Goal: Complete application form: Complete application form

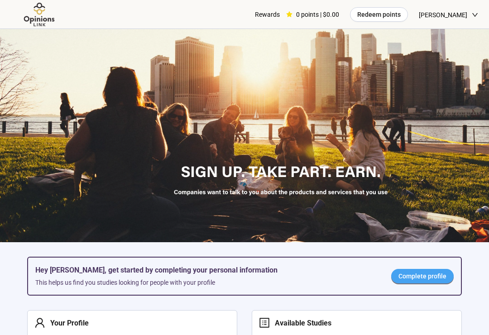
click at [440, 271] on span "Complete profile" at bounding box center [422, 276] width 48 height 10
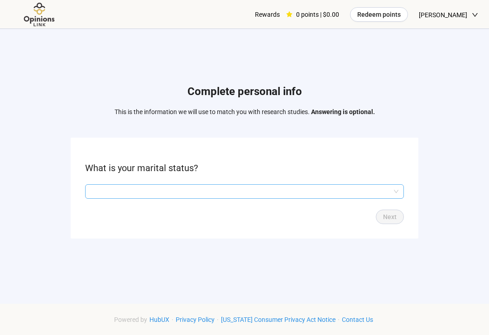
click at [392, 198] on input "search" at bounding box center [245, 192] width 308 height 14
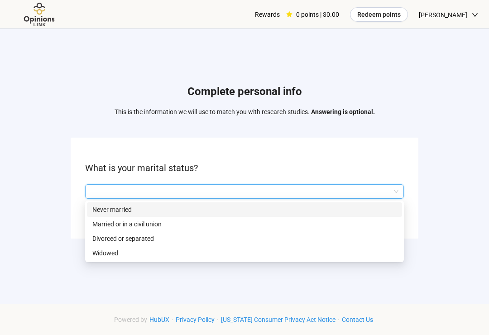
click at [103, 229] on p "Married or in a civil union" at bounding box center [244, 224] width 304 height 10
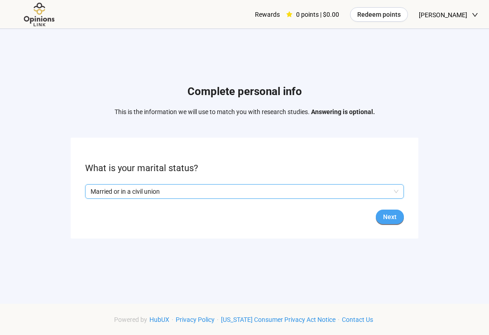
click at [391, 222] on span "Next" at bounding box center [390, 217] width 14 height 10
click at [388, 196] on input "search" at bounding box center [245, 192] width 308 height 14
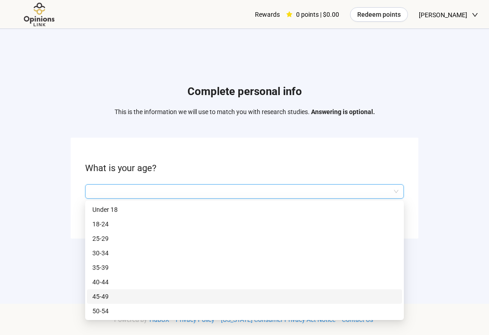
click at [99, 301] on p "45-49" at bounding box center [244, 296] width 304 height 10
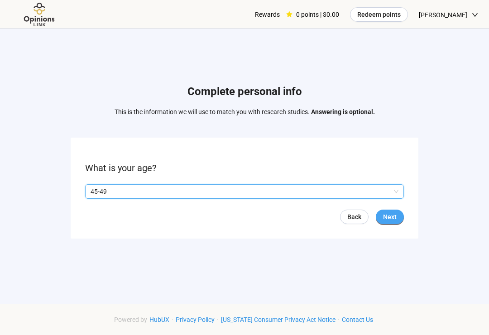
click at [393, 221] on span "Next" at bounding box center [390, 217] width 14 height 10
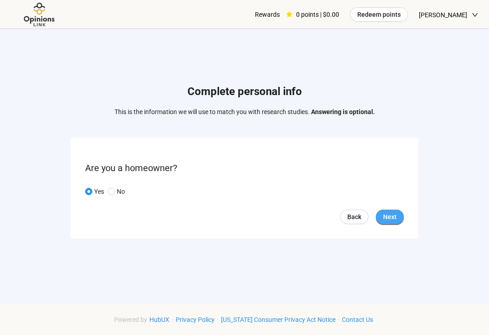
click at [392, 222] on span "Next" at bounding box center [390, 217] width 14 height 10
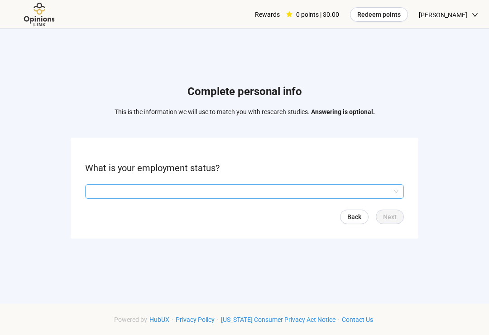
click at [392, 198] on input "search" at bounding box center [245, 192] width 308 height 14
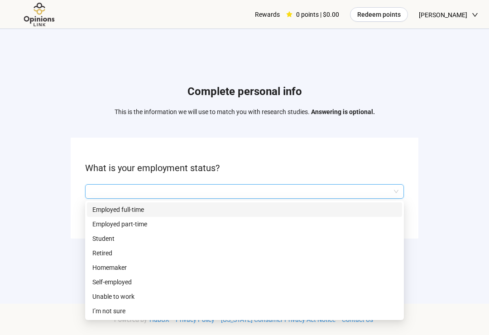
click at [102, 215] on p "Employed full-time" at bounding box center [244, 210] width 304 height 10
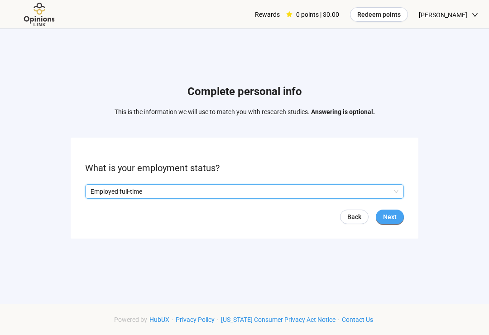
click at [393, 222] on span "Next" at bounding box center [390, 217] width 14 height 10
click at [106, 197] on input "search" at bounding box center [245, 192] width 308 height 14
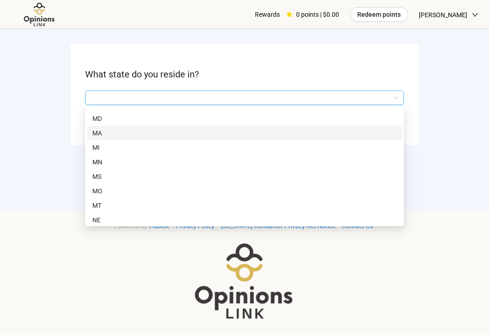
click at [96, 135] on p "MA" at bounding box center [244, 133] width 304 height 10
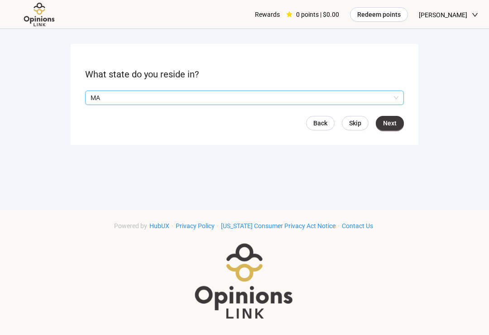
click at [371, 101] on p "MA" at bounding box center [241, 98] width 300 height 14
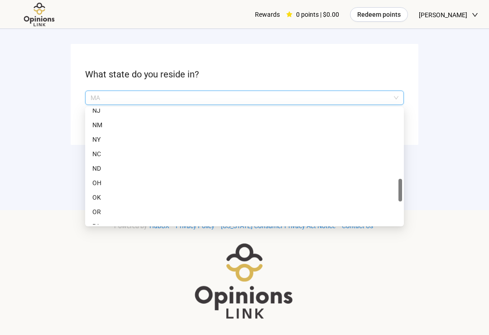
scroll to position [437, 0]
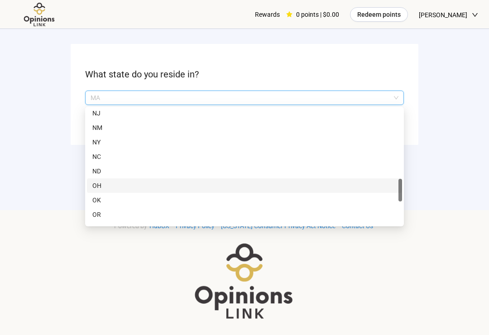
click at [102, 191] on p "OH" at bounding box center [244, 186] width 304 height 10
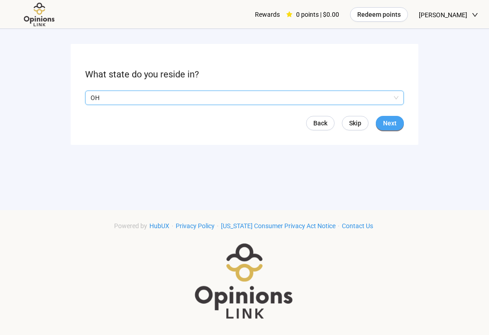
click at [390, 128] on span "Next" at bounding box center [390, 123] width 14 height 10
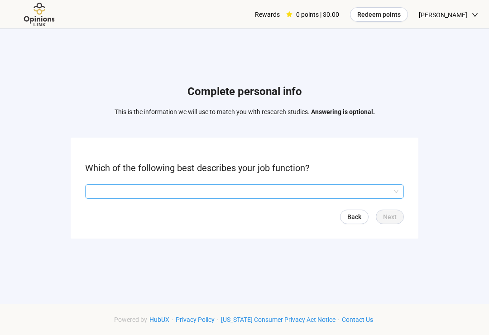
click at [350, 198] on input "search" at bounding box center [245, 192] width 308 height 14
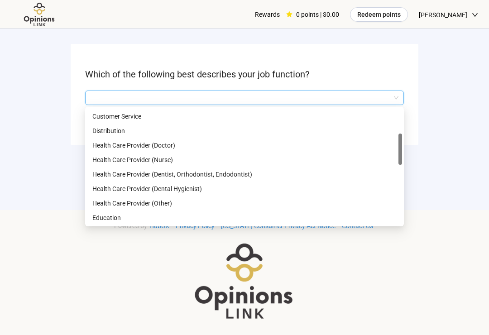
scroll to position [116, 0]
click at [174, 150] on p "Health Care Provider (Doctor)" at bounding box center [244, 145] width 304 height 10
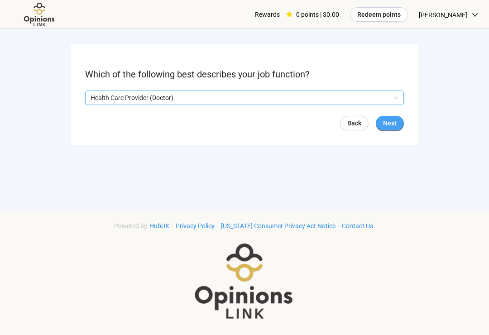
click at [389, 128] on span "Next" at bounding box center [390, 123] width 14 height 10
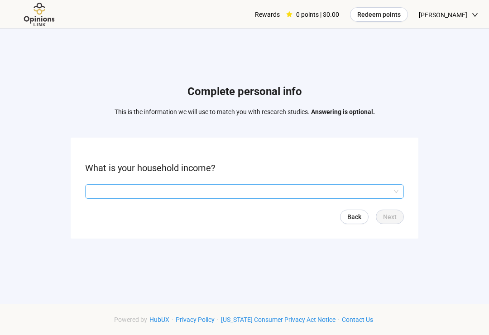
click at [349, 198] on input "search" at bounding box center [245, 192] width 308 height 14
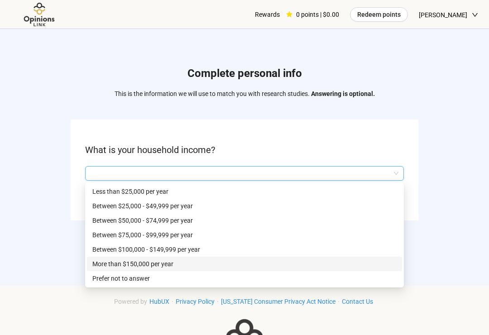
click at [108, 268] on p "More than $150,000 per year" at bounding box center [244, 264] width 304 height 10
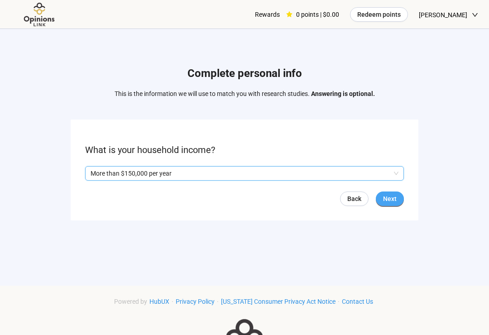
click at [391, 204] on span "Next" at bounding box center [390, 199] width 14 height 10
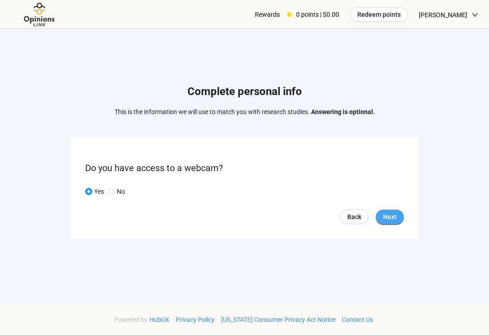
click at [390, 222] on span "Next" at bounding box center [390, 217] width 14 height 10
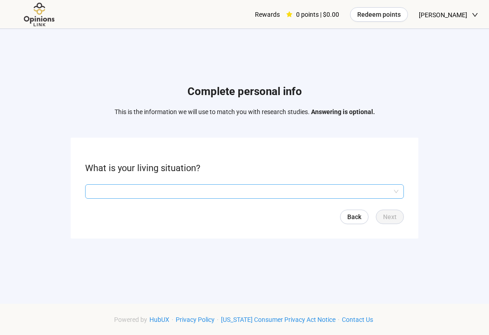
click at [367, 193] on input "search" at bounding box center [245, 192] width 308 height 14
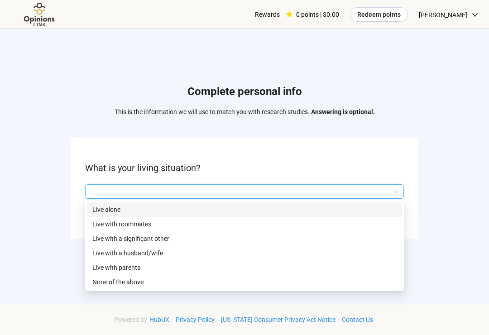
click at [99, 257] on p "Live with a husband/wife" at bounding box center [244, 253] width 304 height 10
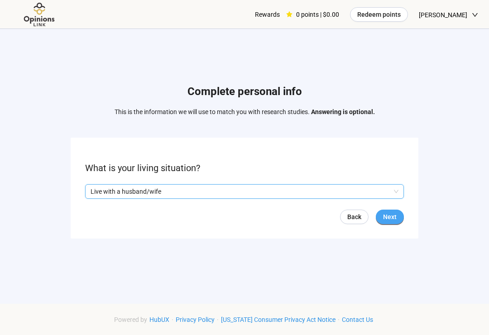
click at [393, 221] on span "Next" at bounding box center [390, 217] width 14 height 10
click at [382, 192] on input "search" at bounding box center [245, 192] width 308 height 14
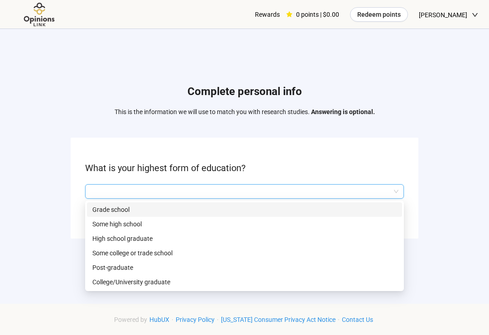
click at [108, 272] on p "Post-graduate" at bounding box center [244, 267] width 304 height 10
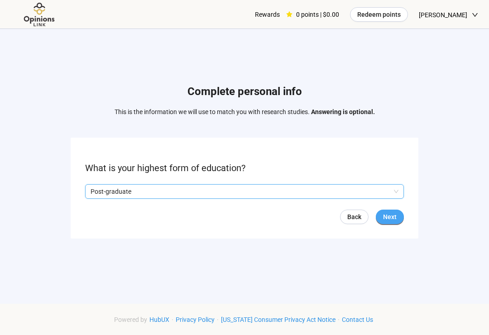
click at [392, 222] on span "Next" at bounding box center [390, 217] width 14 height 10
click at [379, 198] on input "search" at bounding box center [245, 192] width 308 height 14
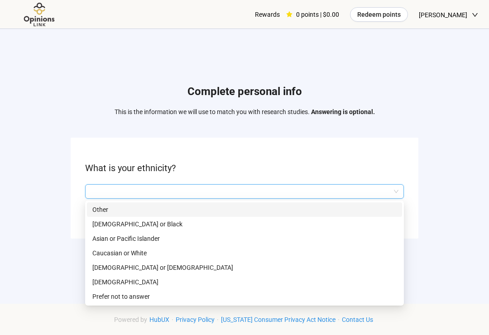
click at [103, 257] on p "Caucasian or White" at bounding box center [244, 253] width 304 height 10
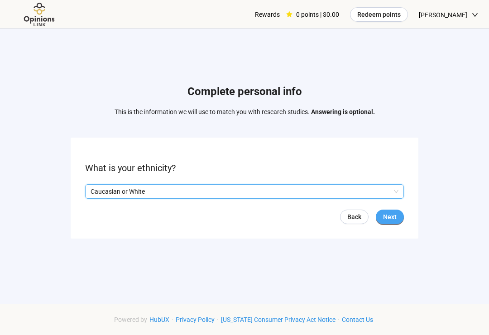
click at [391, 222] on span "Next" at bounding box center [390, 217] width 14 height 10
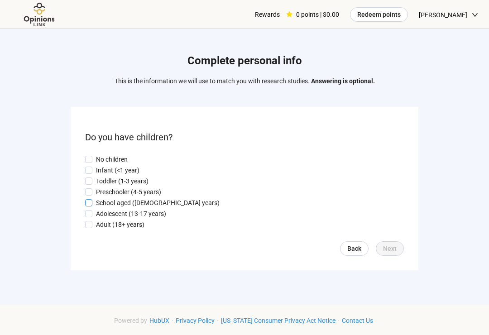
click at [93, 206] on span "School-aged ([DEMOGRAPHIC_DATA] years)" at bounding box center [157, 203] width 131 height 10
click at [395, 253] on span "Next" at bounding box center [390, 248] width 14 height 10
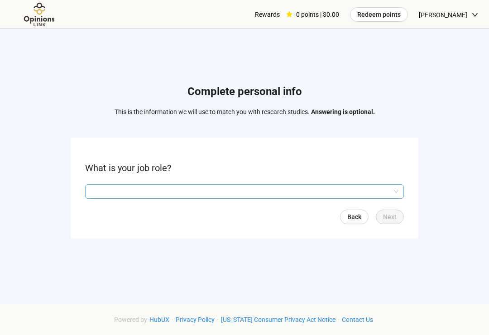
click at [391, 197] on input "search" at bounding box center [245, 192] width 308 height 14
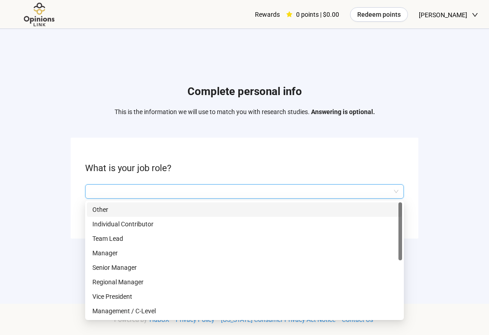
click at [105, 229] on p "Individual Contributor" at bounding box center [244, 224] width 304 height 10
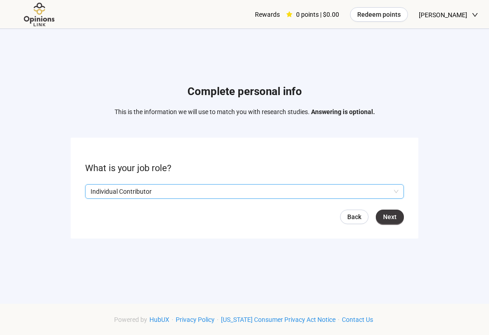
click at [390, 198] on p "Individual Contributor" at bounding box center [241, 192] width 300 height 14
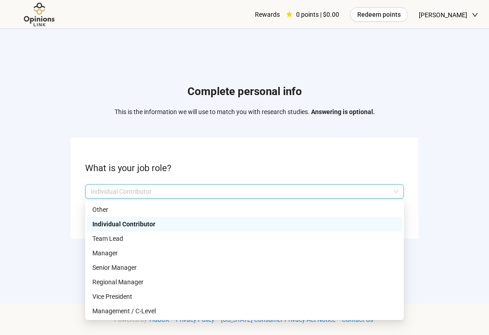
click at [102, 213] on p "Other" at bounding box center [244, 210] width 304 height 10
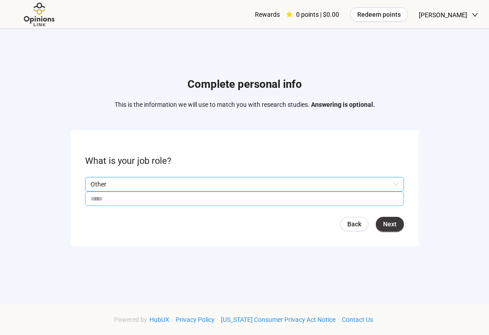
click at [103, 205] on input "text" at bounding box center [244, 198] width 319 height 14
click at [385, 191] on p "Other" at bounding box center [241, 184] width 300 height 14
type input "*********"
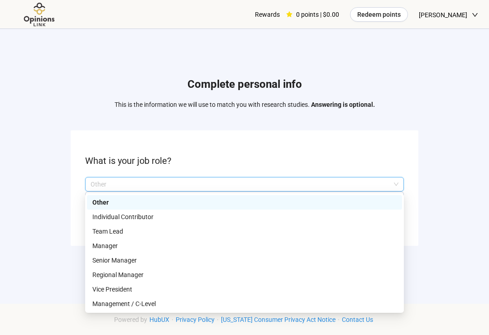
click at [158, 222] on p "Individual Contributor" at bounding box center [244, 217] width 304 height 10
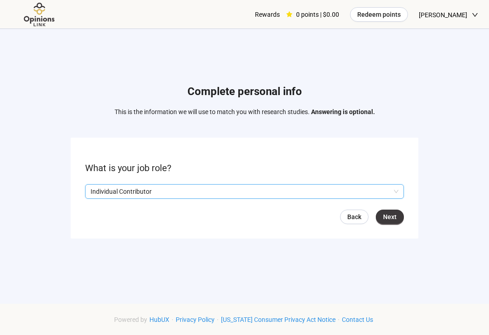
click at [289, 198] on p "Individual Contributor" at bounding box center [241, 192] width 300 height 14
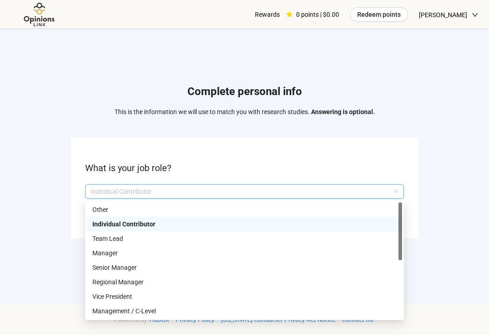
click at [264, 229] on p "Individual Contributor" at bounding box center [244, 224] width 304 height 10
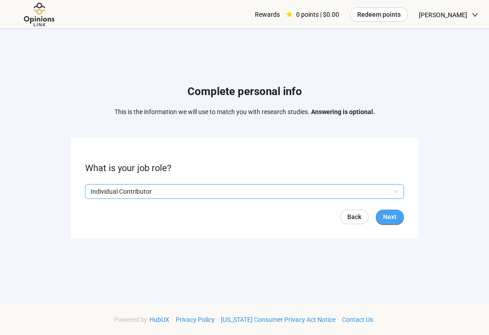
click at [393, 222] on span "Next" at bounding box center [390, 217] width 14 height 10
click at [385, 198] on input "search" at bounding box center [245, 192] width 308 height 14
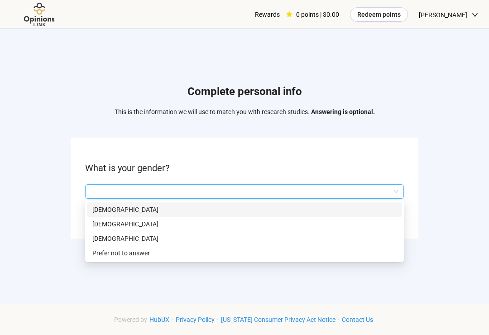
click at [99, 212] on p "[DEMOGRAPHIC_DATA]" at bounding box center [244, 210] width 304 height 10
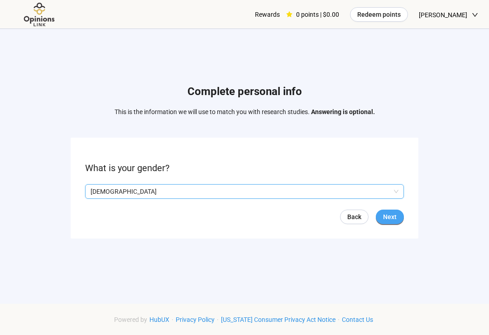
click at [394, 222] on span "Next" at bounding box center [390, 217] width 14 height 10
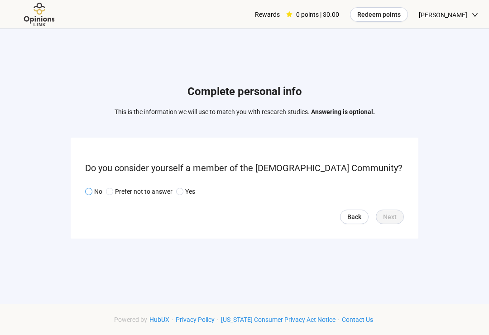
click at [91, 195] on span at bounding box center [88, 191] width 7 height 7
click at [392, 221] on span "Next" at bounding box center [390, 217] width 14 height 10
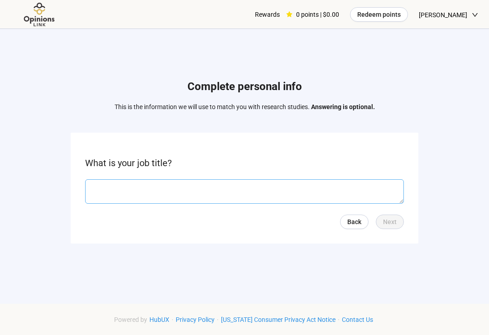
click at [391, 195] on textarea at bounding box center [244, 191] width 319 height 24
type textarea "*********"
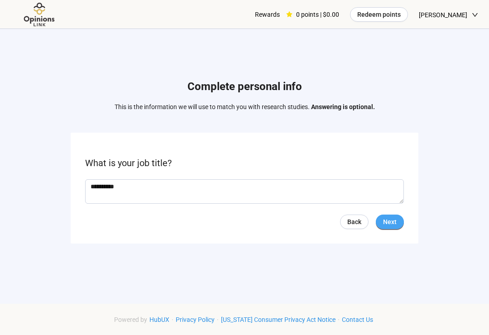
click at [390, 227] on span "Next" at bounding box center [390, 222] width 14 height 10
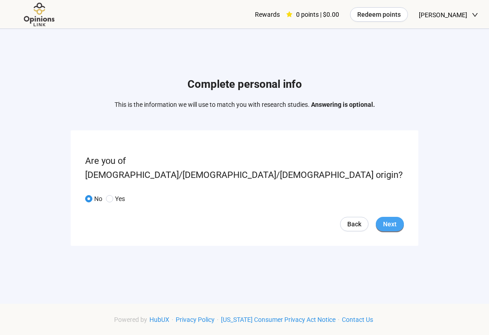
click at [383, 224] on span "Next" at bounding box center [390, 224] width 14 height 10
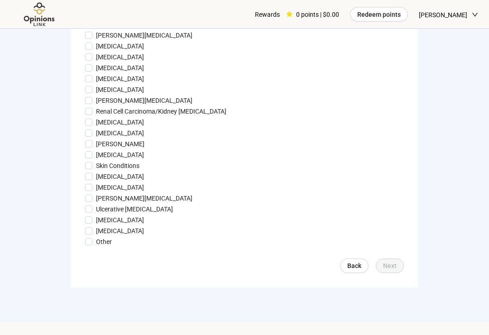
scroll to position [920, 0]
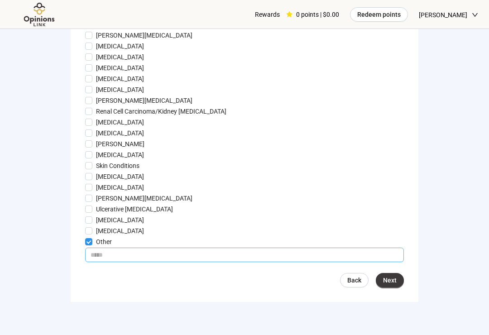
click at [382, 262] on input "text" at bounding box center [244, 255] width 319 height 14
click at [199, 262] on input "*" at bounding box center [244, 255] width 319 height 14
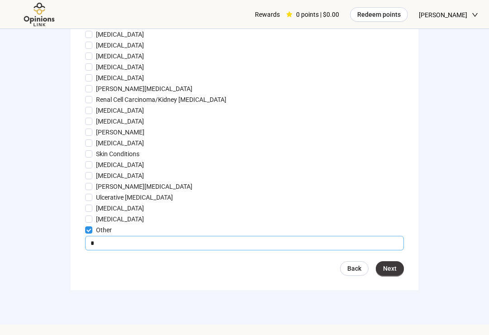
scroll to position [931, 0]
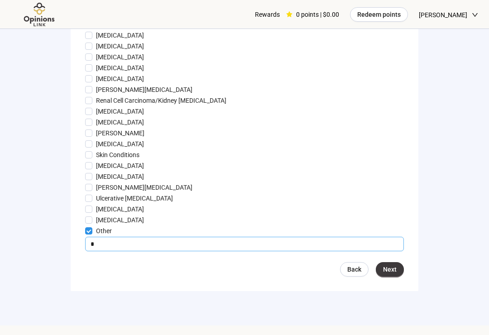
click at [207, 251] on input "*" at bounding box center [244, 244] width 319 height 14
click at [86, 236] on label "Other" at bounding box center [244, 231] width 319 height 10
click at [147, 251] on input "*" at bounding box center [244, 244] width 319 height 14
type input "*"
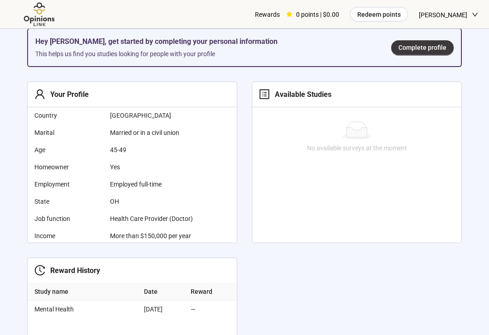
scroll to position [220, 0]
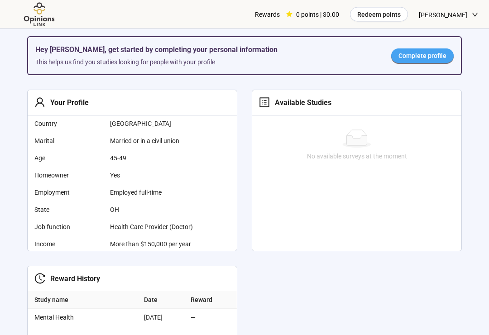
click at [432, 62] on link "Complete profile" at bounding box center [422, 56] width 62 height 14
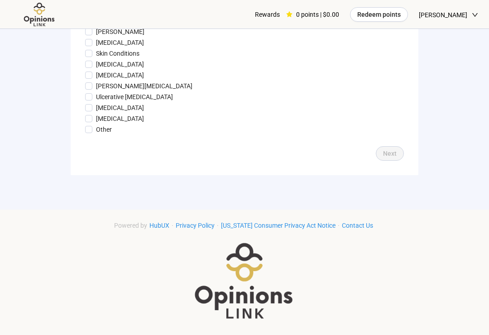
scroll to position [1059, 0]
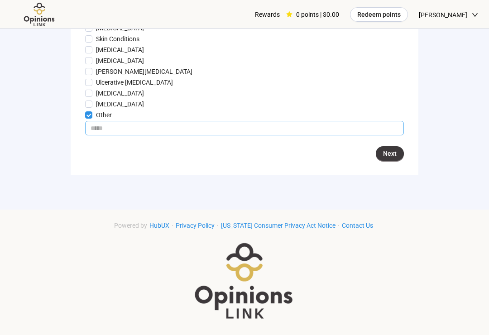
click at [317, 135] on input "text" at bounding box center [244, 128] width 319 height 14
type input "*"
